Goal: Find specific page/section: Find specific page/section

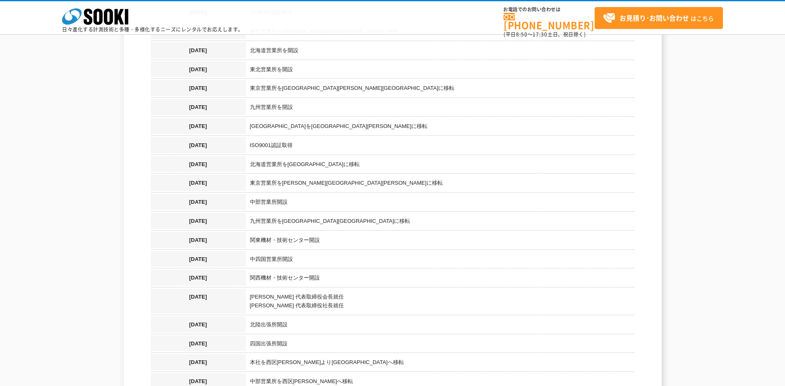
scroll to position [1012, 0]
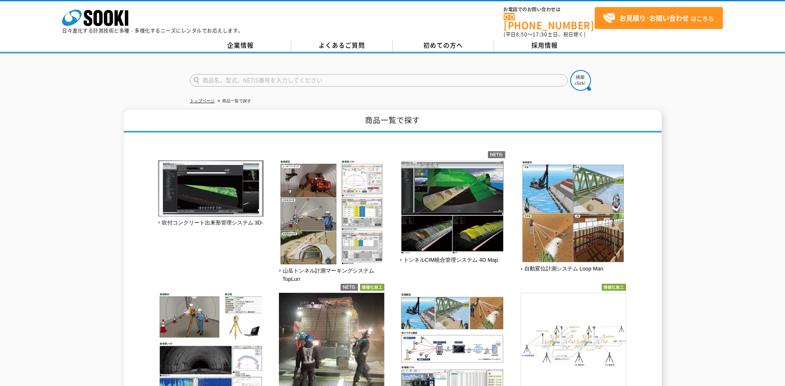
click at [317, 77] on input "text" at bounding box center [379, 80] width 378 height 12
type input "ムサシインテック"
click at [577, 80] on img at bounding box center [580, 80] width 21 height 21
